Goal: Information Seeking & Learning: Learn about a topic

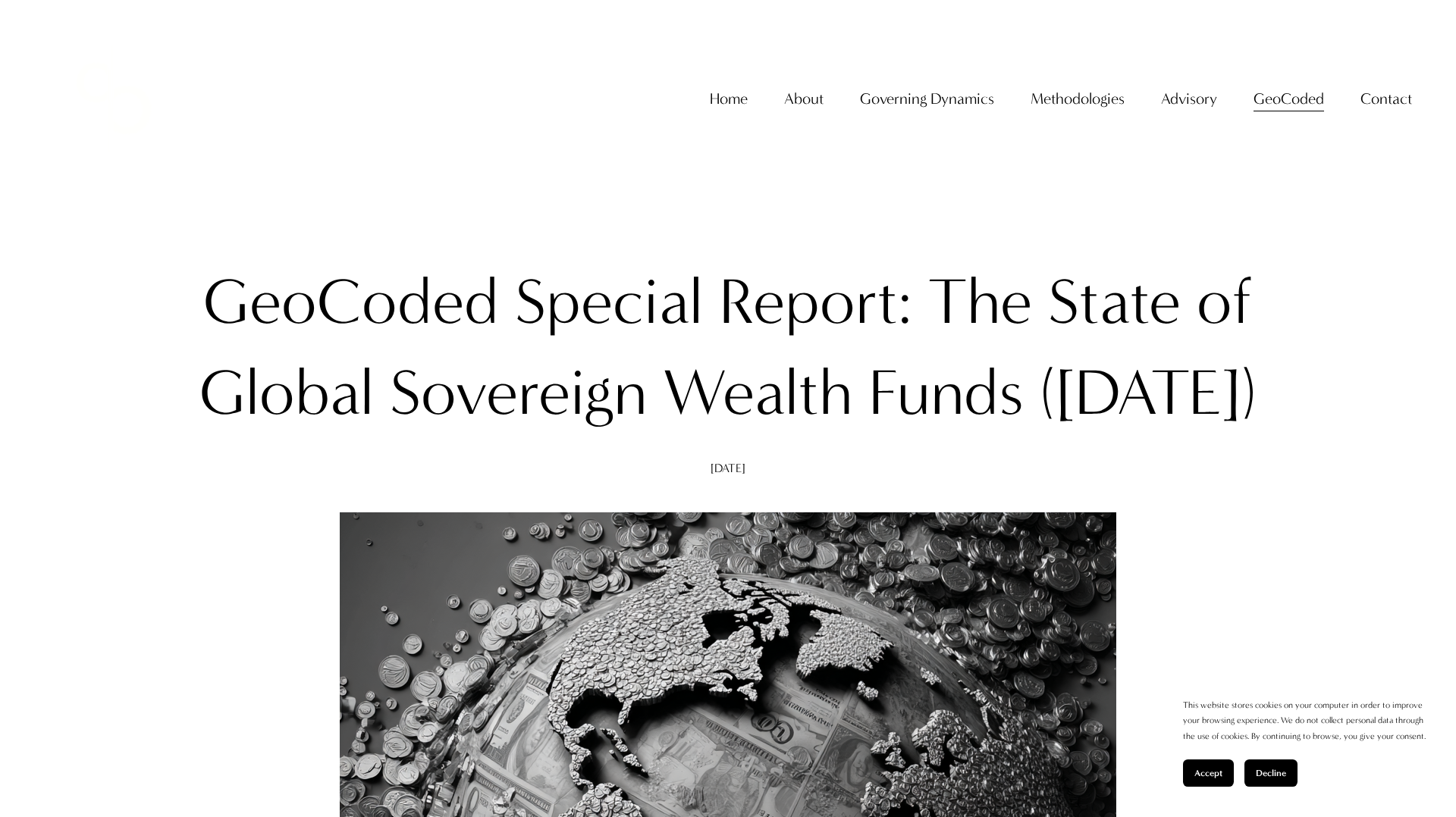
select select "******"
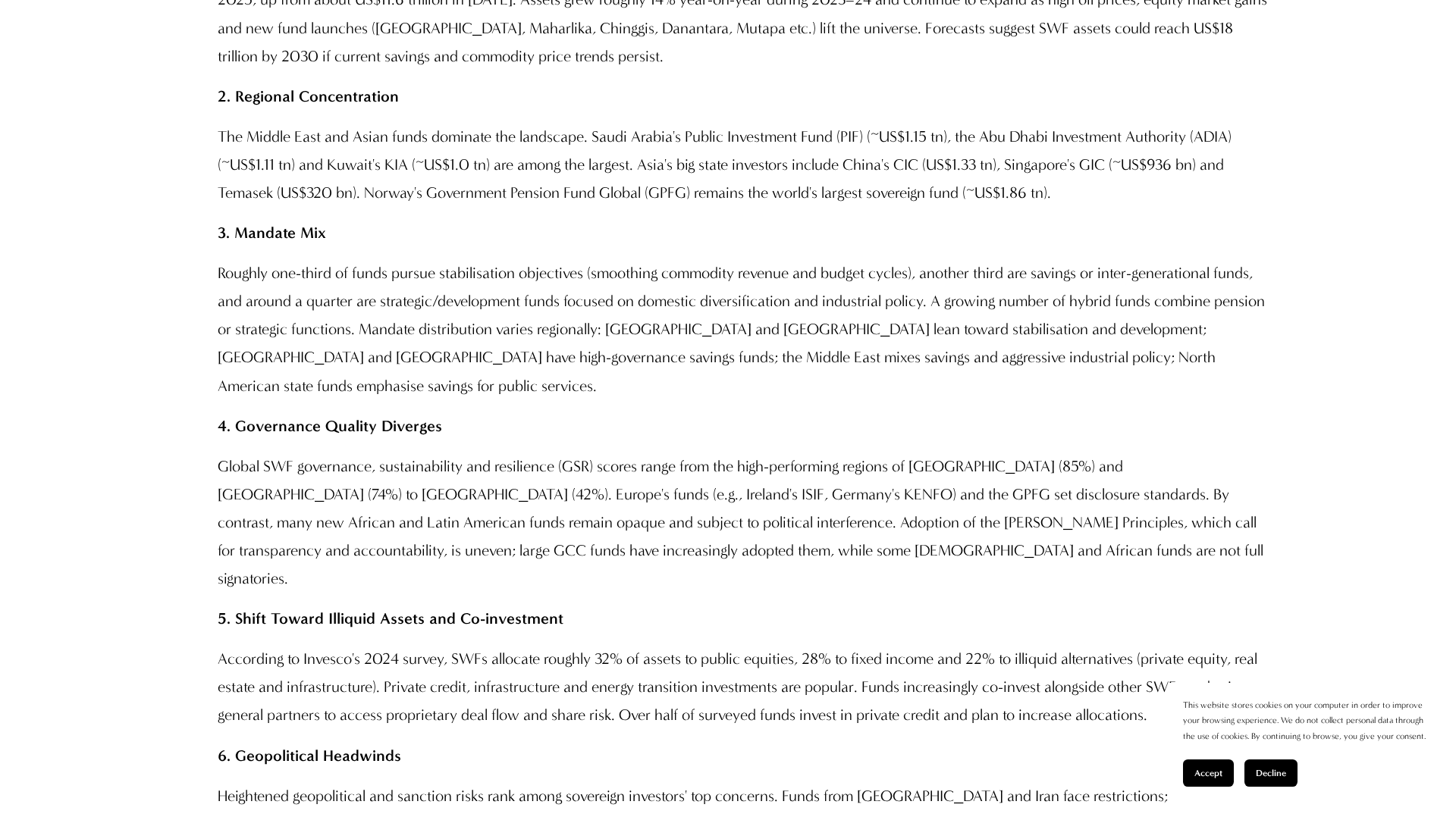
scroll to position [1535, 0]
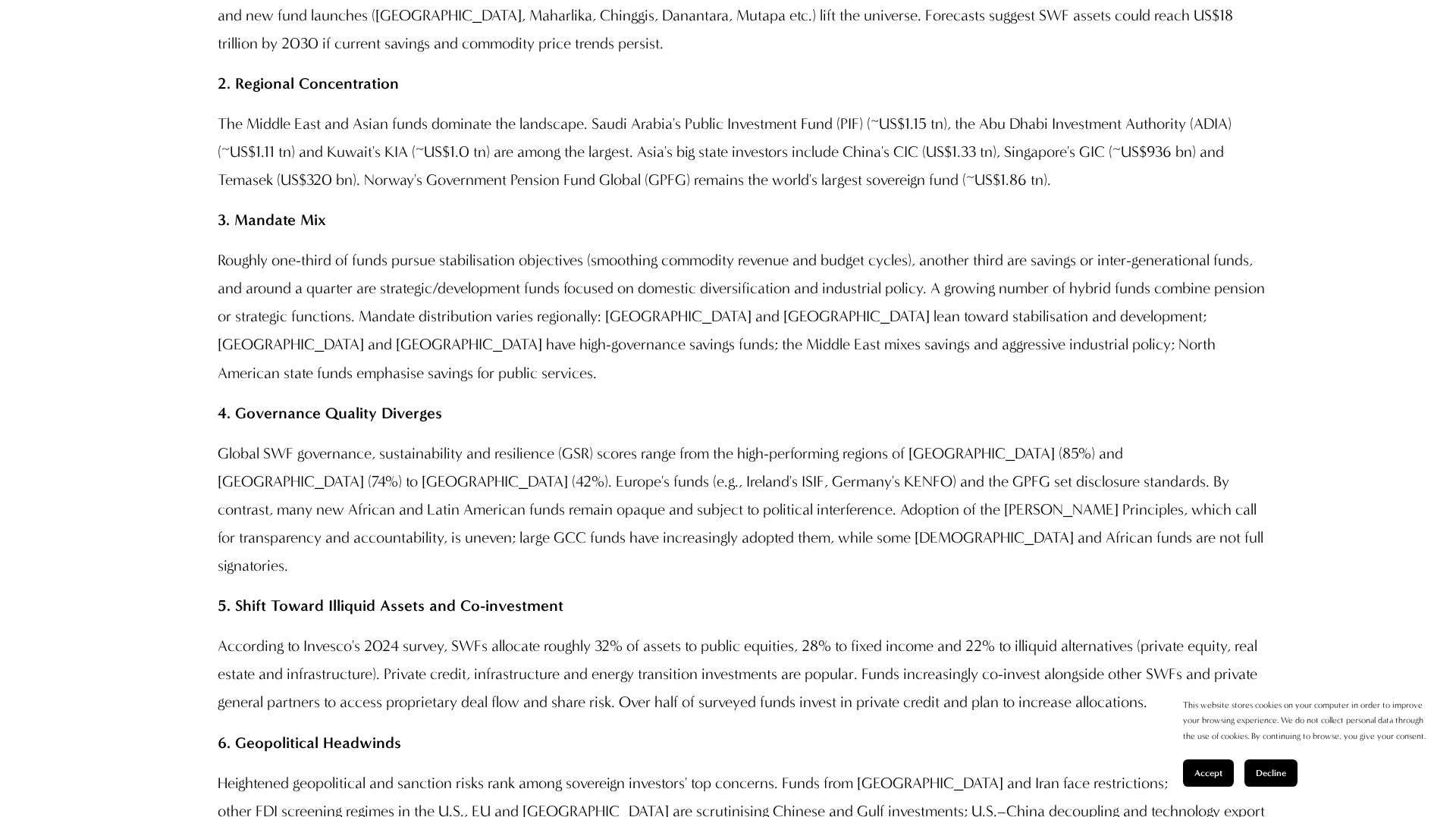
click at [452, 57] on p "Globally there are more than 100 sovereign wealth funds (SWFs) across at least …" at bounding box center [743, 0] width 1051 height 112
drag, startPoint x: 218, startPoint y: 50, endPoint x: 825, endPoint y: 56, distance: 607.0
click at [825, 56] on p "Globally there are more than 100 sovereign wealth funds (SWFs) across at least …" at bounding box center [743, 0] width 1051 height 112
copy p "Globally there are more than 100 sovereign wealth funds (SWFs) across at least …"
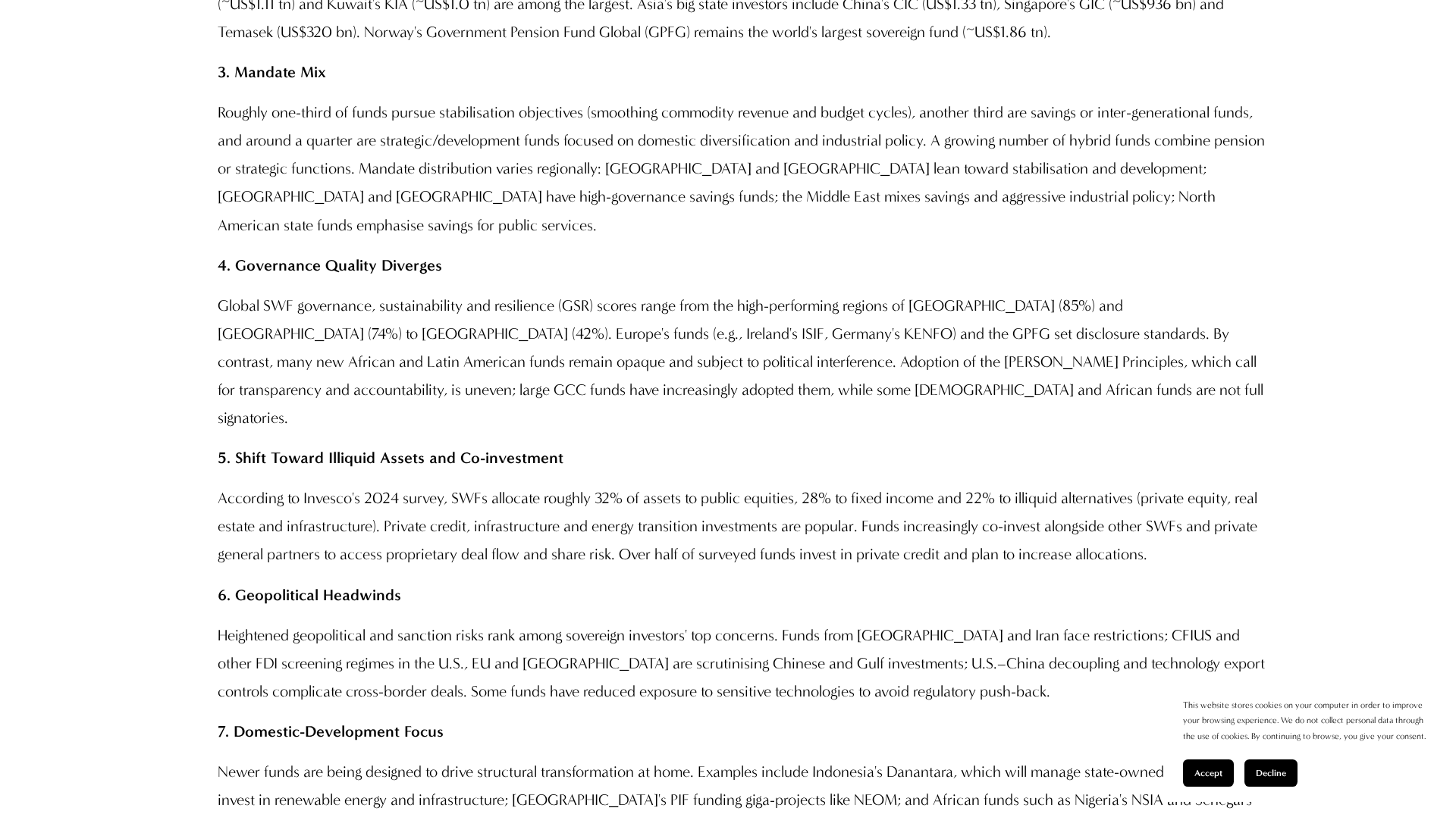
scroll to position [1690, 0]
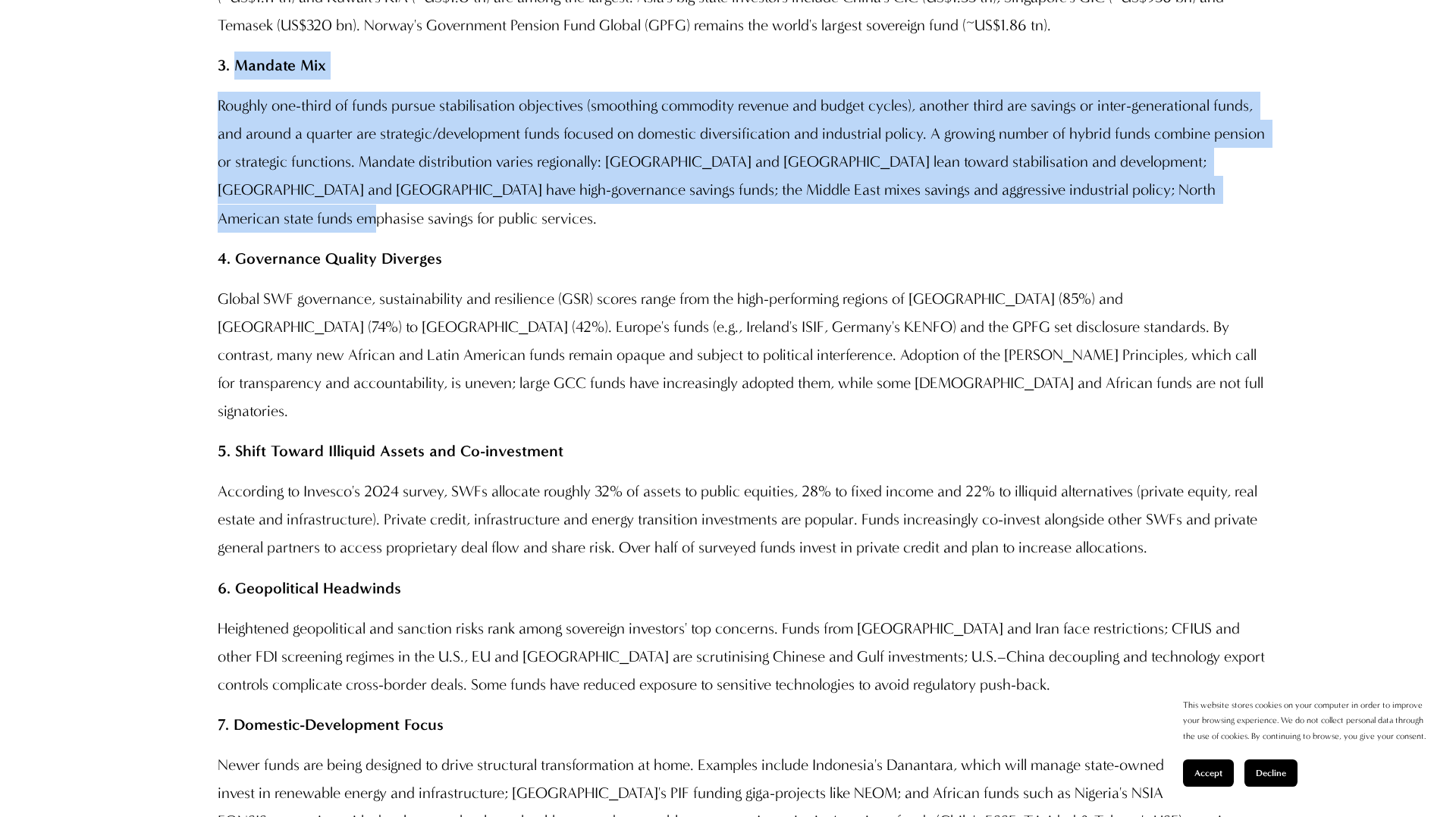
drag, startPoint x: 245, startPoint y: 161, endPoint x: 317, endPoint y: 299, distance: 155.7
copy div "Mandate Mix Roughly one-third of funds pursue stabilisation objectives (smoothi…"
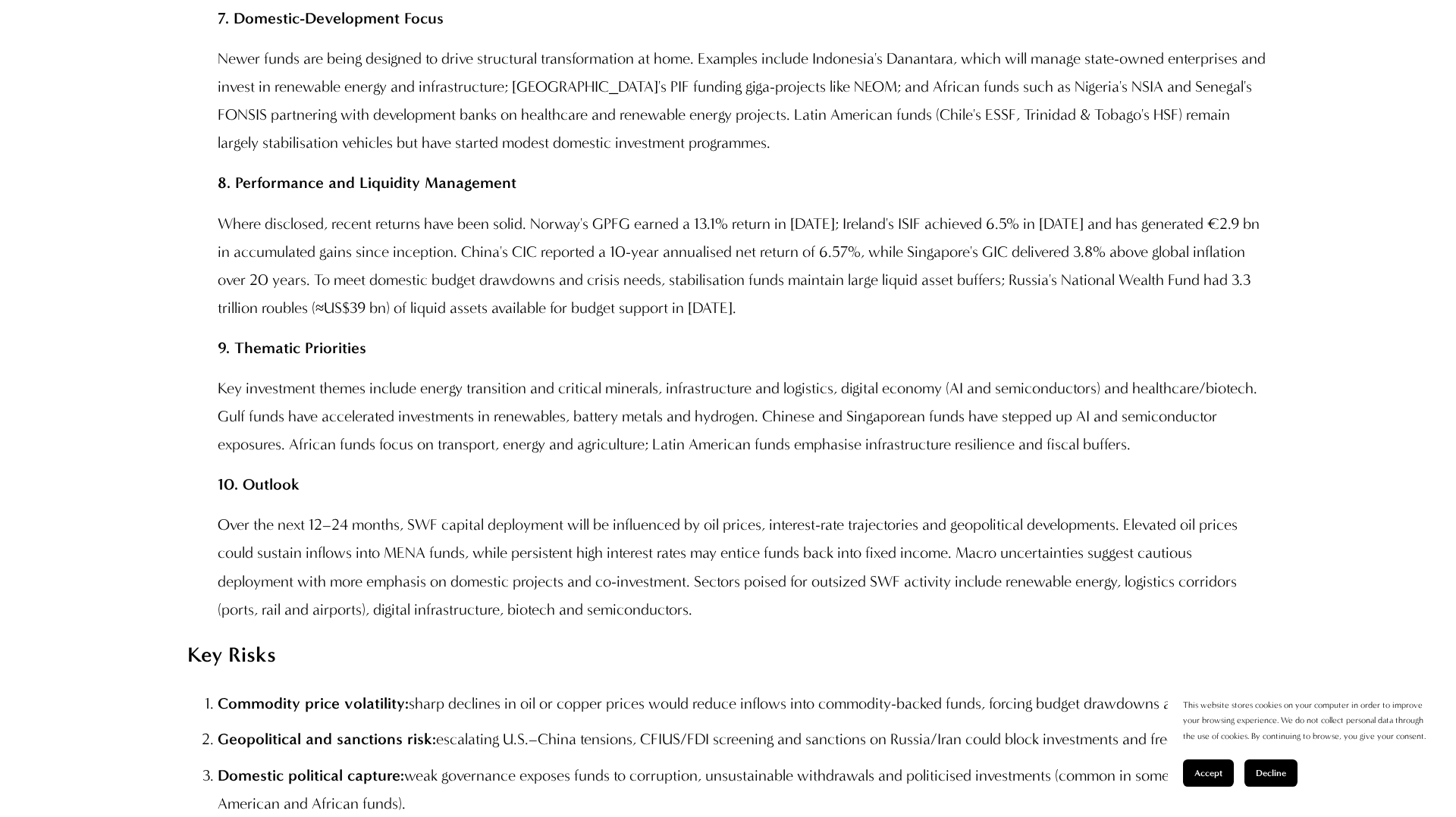
scroll to position [2391, 0]
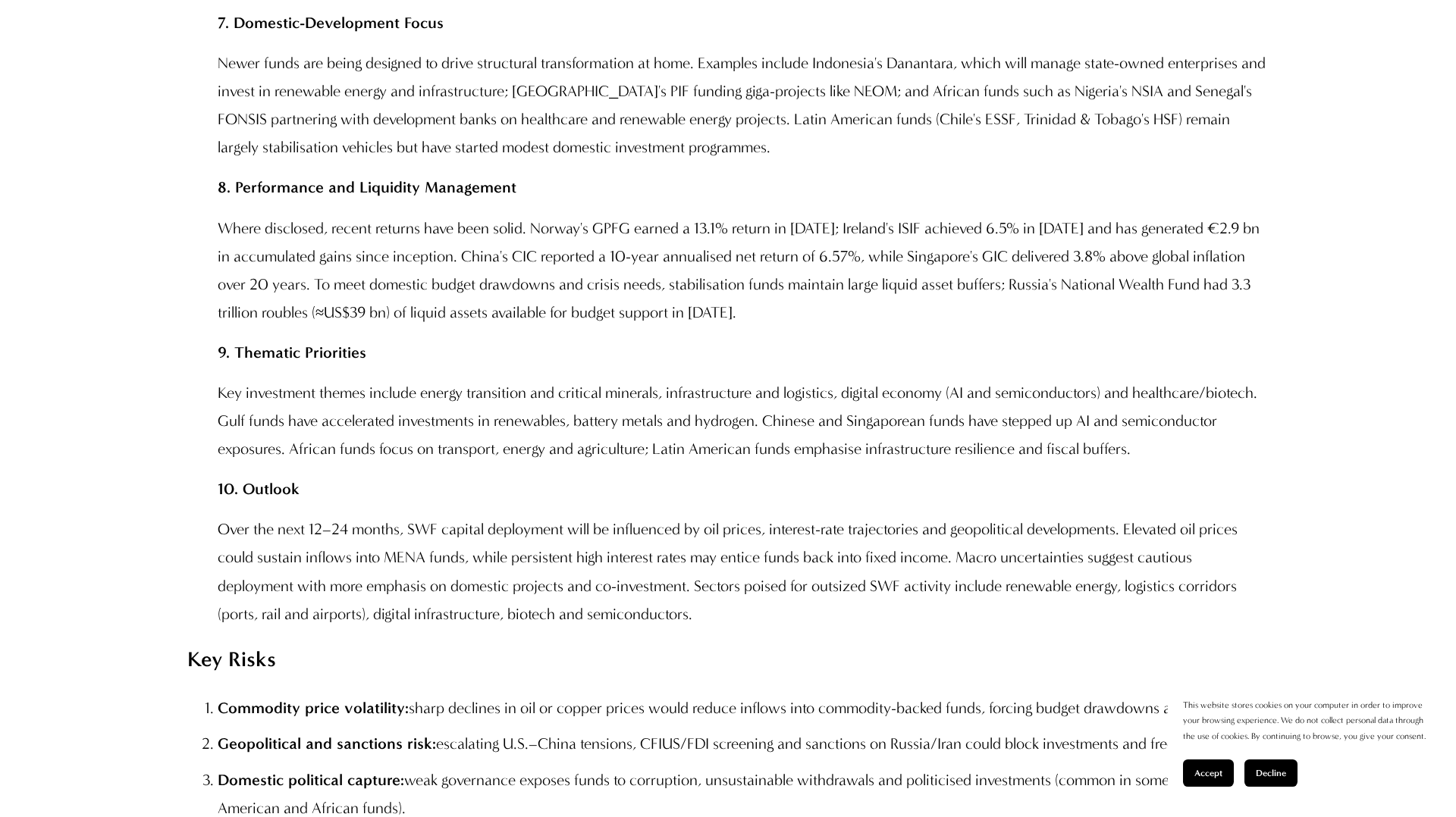
click at [218, 126] on p "Newer funds are being designed to drive structural transformation at home. Exam…" at bounding box center [743, 105] width 1051 height 112
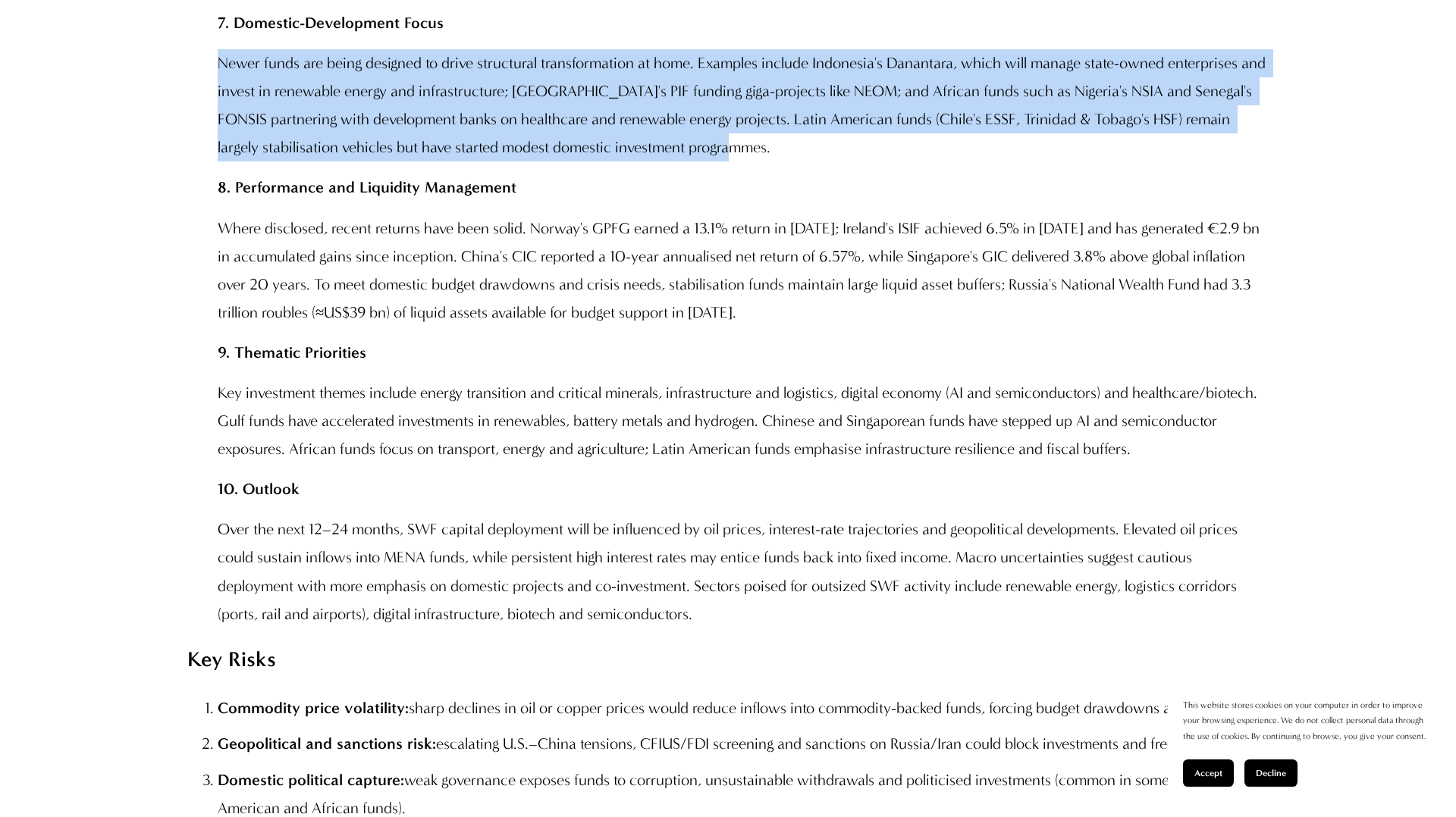
drag, startPoint x: 217, startPoint y: 124, endPoint x: 801, endPoint y: 204, distance: 589.5
click at [801, 162] on p "Newer funds are being designed to drive structural transformation at home. Exam…" at bounding box center [743, 105] width 1051 height 112
copy p "Newer funds are being designed to drive structural transformation at home. Exam…"
